Goal: Book appointment/travel/reservation

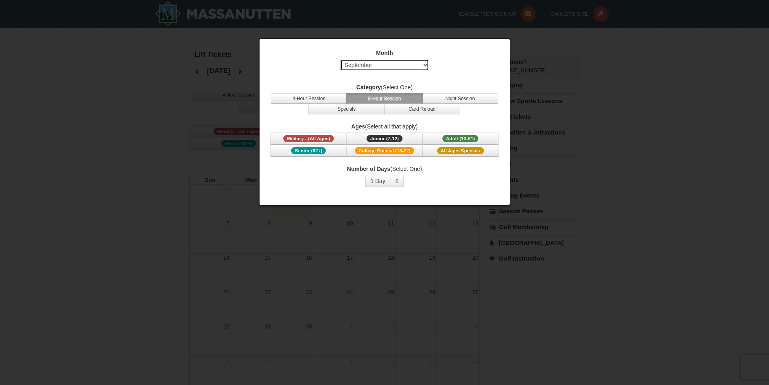
click at [425, 63] on select "Select September October November December January February March April May Jun…" at bounding box center [384, 65] width 89 height 12
select select "12"
click at [340, 59] on select "Select September October November December January February March April May Jun…" at bounding box center [384, 65] width 89 height 12
click at [362, 106] on button "Specials" at bounding box center [346, 109] width 76 height 10
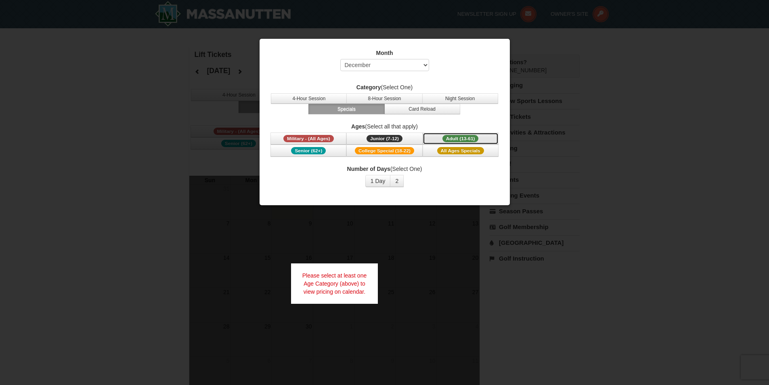
click at [449, 137] on span "Adult (13-61)" at bounding box center [460, 138] width 36 height 7
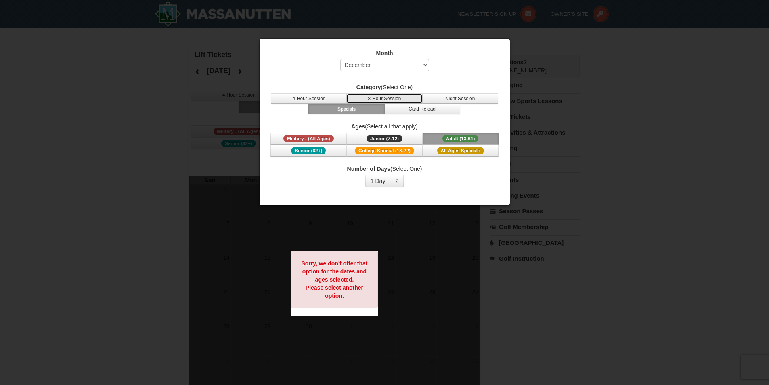
click at [402, 94] on button "8-Hour Session" at bounding box center [384, 98] width 76 height 10
click at [375, 178] on button "1 Day" at bounding box center [377, 181] width 25 height 12
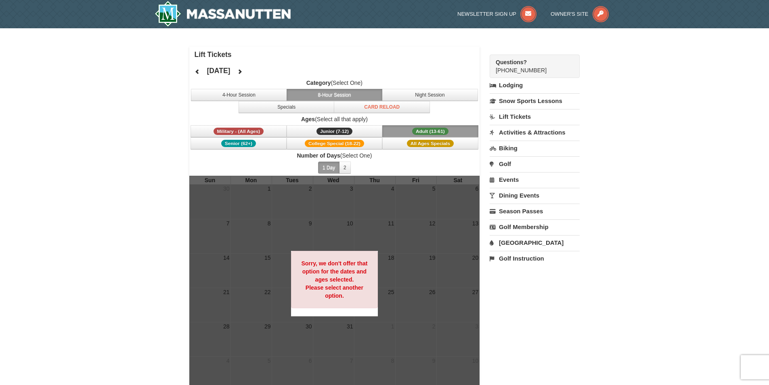
click at [401, 130] on button "Adult (13-61) (13 - 61)" at bounding box center [430, 131] width 96 height 12
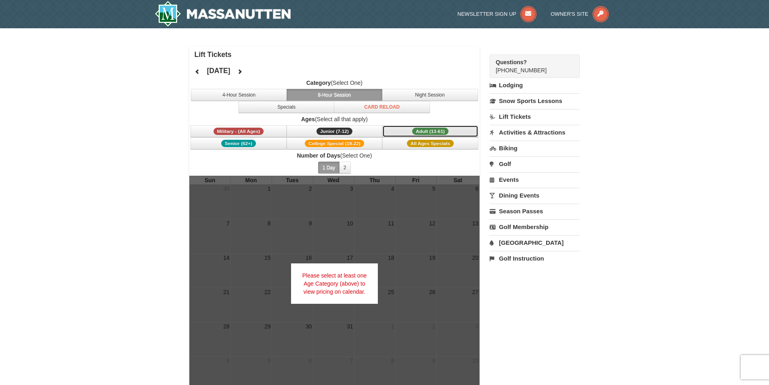
click at [401, 130] on button "Adult (13-61) (13 - 61)" at bounding box center [430, 131] width 96 height 12
